Goal: Navigation & Orientation: Find specific page/section

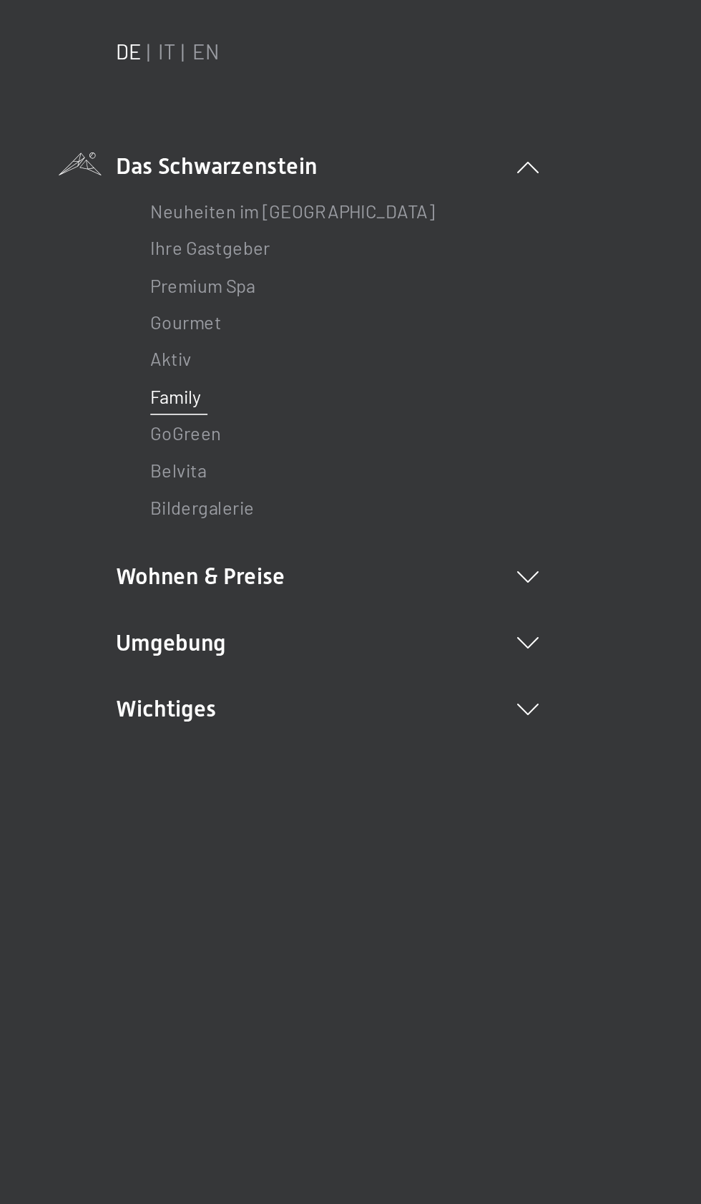
click at [258, 314] on link "Family" at bounding box center [255, 310] width 31 height 14
